Goal: Find specific page/section: Find specific page/section

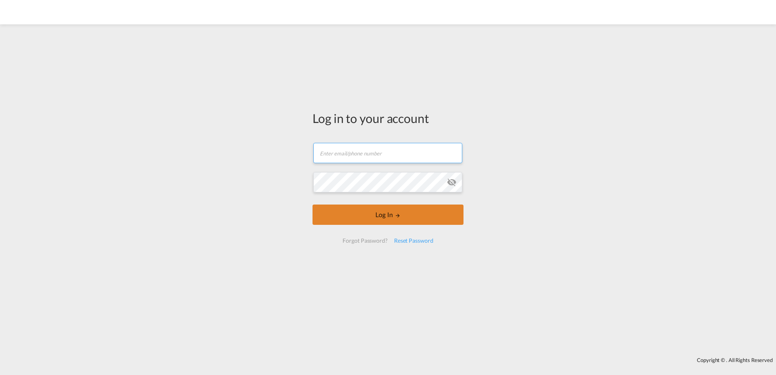
type input "[EMAIL_ADDRESS][DOMAIN_NAME]"
click at [429, 218] on button "Log In" at bounding box center [388, 215] width 151 height 20
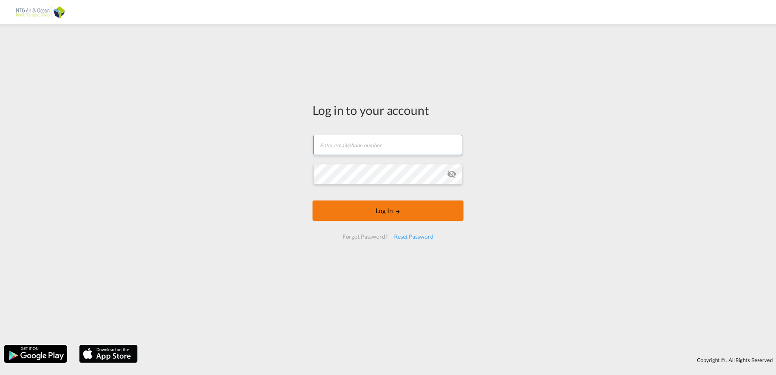
type input "[EMAIL_ADDRESS][DOMAIN_NAME]"
click at [381, 214] on button "Log In" at bounding box center [388, 211] width 151 height 20
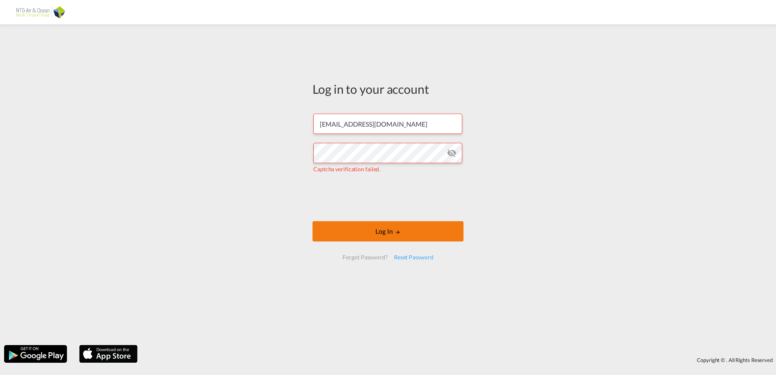
click at [427, 230] on button "Log In" at bounding box center [388, 231] width 151 height 20
